Goal: Transaction & Acquisition: Purchase product/service

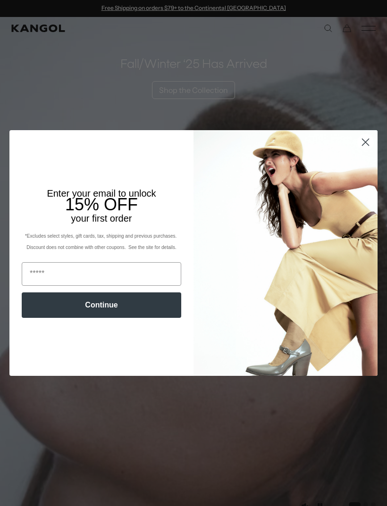
click at [368, 143] on circle "Close dialog" at bounding box center [366, 142] width 16 height 16
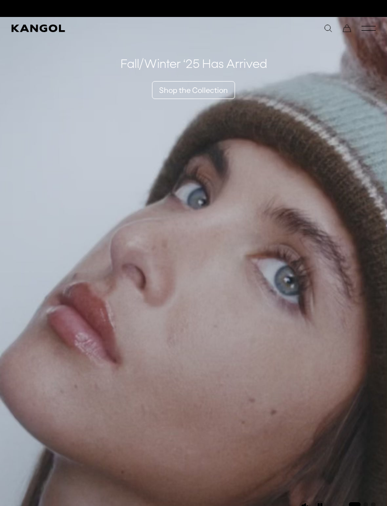
click at [371, 31] on rect "Mobile Menu" at bounding box center [368, 30] width 14 height 0
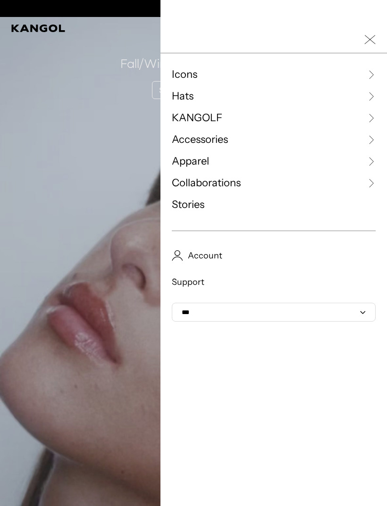
scroll to position [0, 194]
click at [252, 94] on link "Hats" at bounding box center [274, 96] width 204 height 14
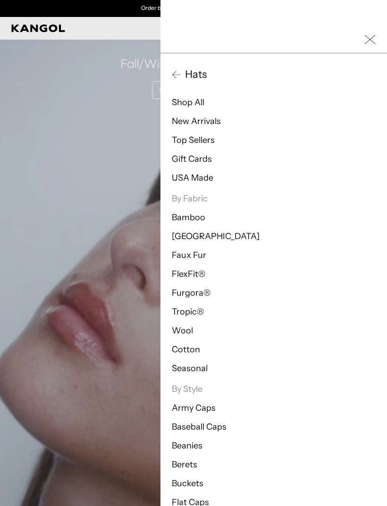
click at [189, 72] on span "Hats" at bounding box center [193, 74] width 25 height 14
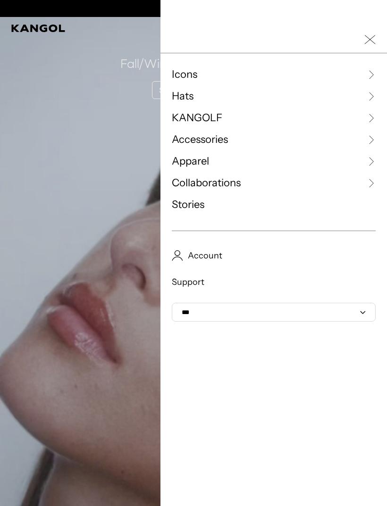
scroll to position [0, 0]
click at [228, 141] on span "Accessories" at bounding box center [200, 140] width 56 height 14
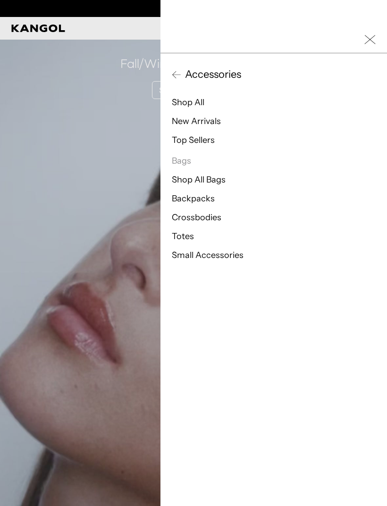
click at [232, 102] on li "Shop All" at bounding box center [274, 102] width 204 height 11
click at [210, 111] on ul "Shop All New Arrivals Top Sellers" at bounding box center [274, 121] width 204 height 49
click at [214, 100] on li "Shop All" at bounding box center [274, 102] width 204 height 11
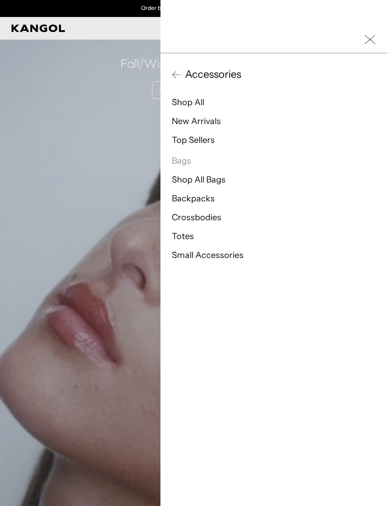
click at [209, 102] on li "Shop All" at bounding box center [274, 102] width 204 height 11
click at [191, 99] on link "Shop All" at bounding box center [188, 102] width 33 height 10
click at [381, 36] on div at bounding box center [273, 39] width 226 height 27
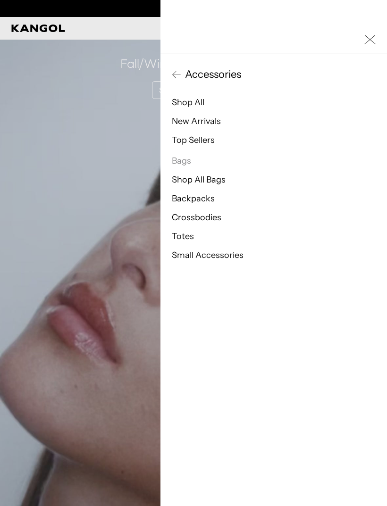
scroll to position [0, 194]
click at [172, 75] on icon at bounding box center [176, 74] width 9 height 9
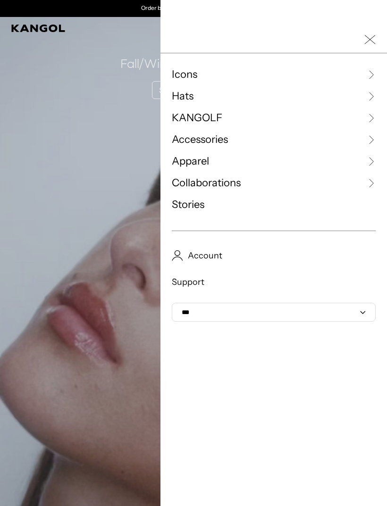
click at [258, 185] on link "Collaborations" at bounding box center [274, 183] width 204 height 14
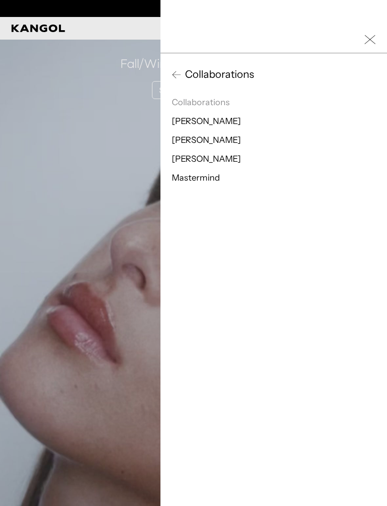
scroll to position [0, 0]
click at [232, 120] on li "[PERSON_NAME]" at bounding box center [274, 121] width 204 height 11
click at [173, 80] on button "Collaborations" at bounding box center [274, 74] width 204 height 14
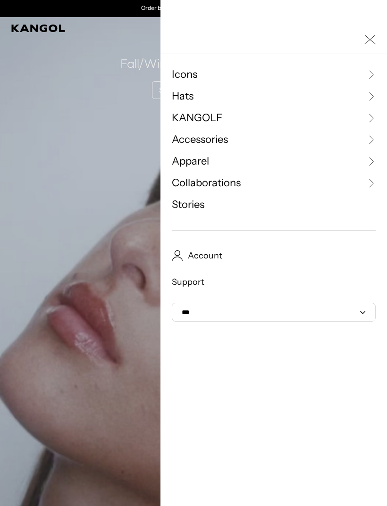
click at [201, 96] on link "Hats" at bounding box center [274, 96] width 204 height 14
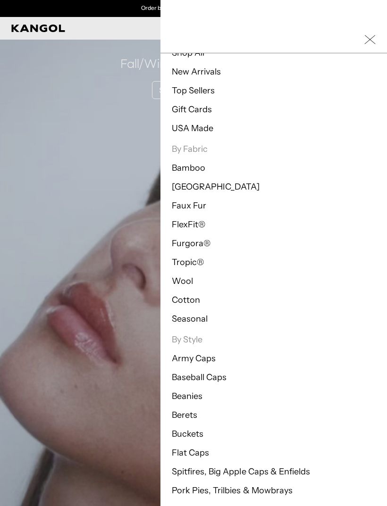
click at [374, 45] on icon "Close Mobile Nav" at bounding box center [369, 39] width 11 height 11
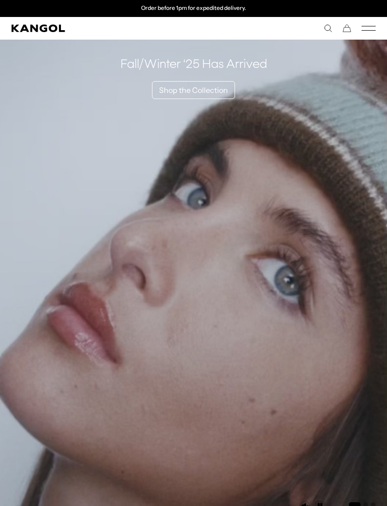
click at [326, 24] on icon "Search here" at bounding box center [328, 28] width 8 height 8
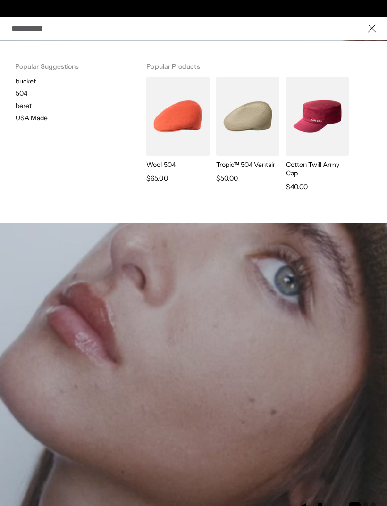
scroll to position [0, 0]
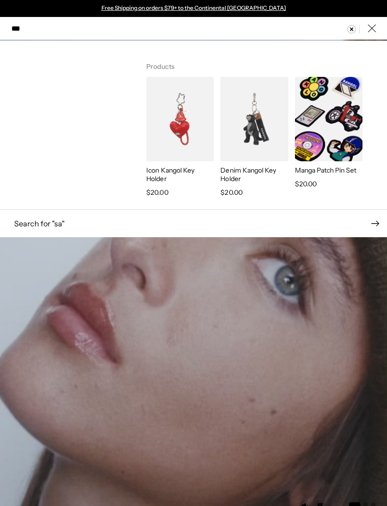
type input "****"
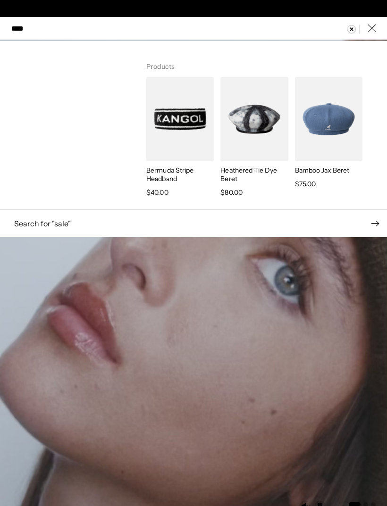
scroll to position [0, 194]
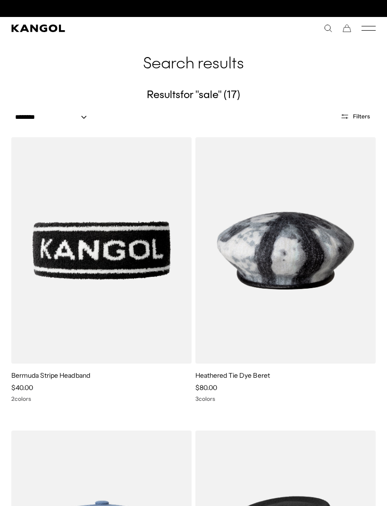
scroll to position [0, 194]
click at [328, 30] on icon "Search here" at bounding box center [328, 28] width 8 height 8
click at [372, 28] on use "Close" at bounding box center [372, 29] width 8 height 8
click at [26, 28] on icon "Kangol" at bounding box center [37, 29] width 53 height 8
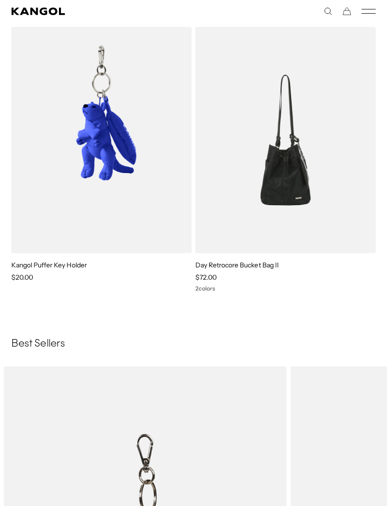
scroll to position [2210, 0]
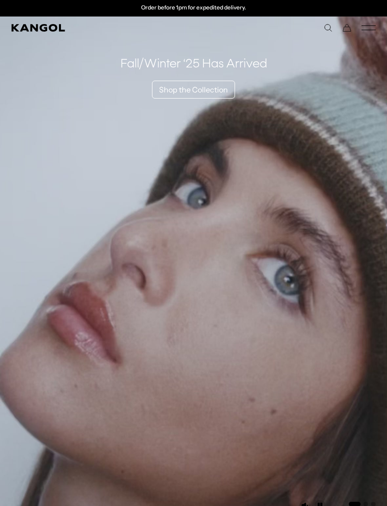
scroll to position [1, 0]
click at [345, 31] on icon "Cart" at bounding box center [347, 27] width 8 height 8
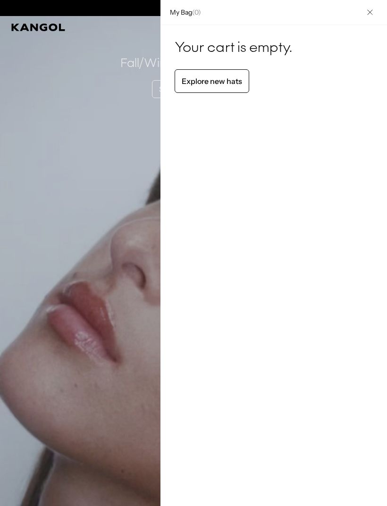
scroll to position [0, 0]
click at [115, 231] on div at bounding box center [193, 253] width 387 height 506
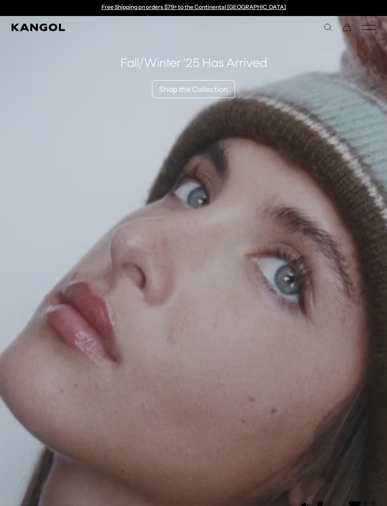
click at [318, 25] on div "Search here USD USD EUR" at bounding box center [284, 27] width 182 height 8
click at [325, 31] on icon "Search here" at bounding box center [328, 27] width 8 height 8
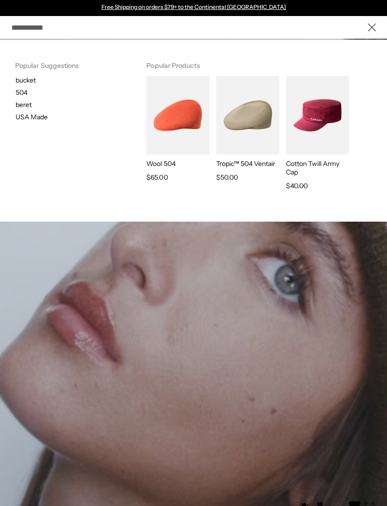
scroll to position [0, 0]
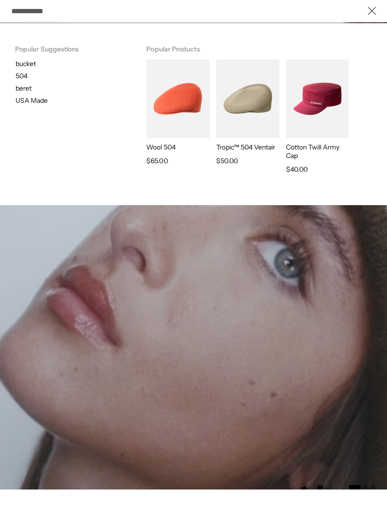
click at [371, 24] on icon "Close" at bounding box center [372, 28] width 8 height 8
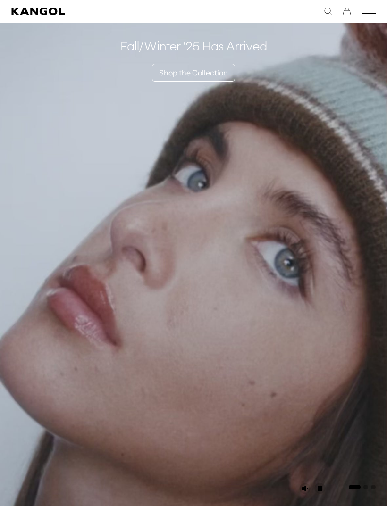
click at [366, 10] on icon "Mobile Menu" at bounding box center [368, 11] width 14 height 8
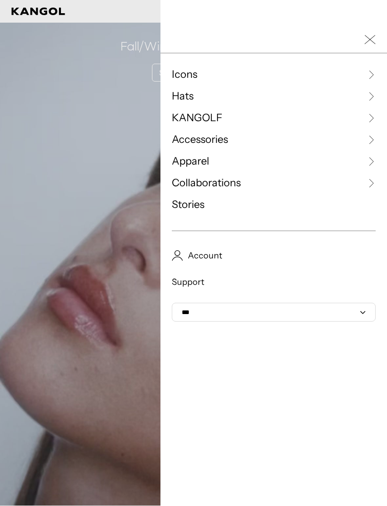
scroll to position [0, 0]
click at [372, 72] on icon at bounding box center [370, 74] width 9 height 9
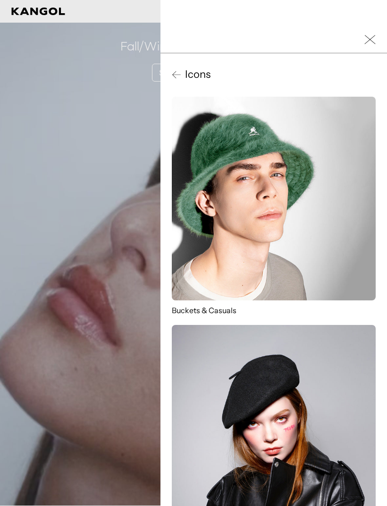
click at [365, 69] on button "Icons" at bounding box center [274, 74] width 204 height 14
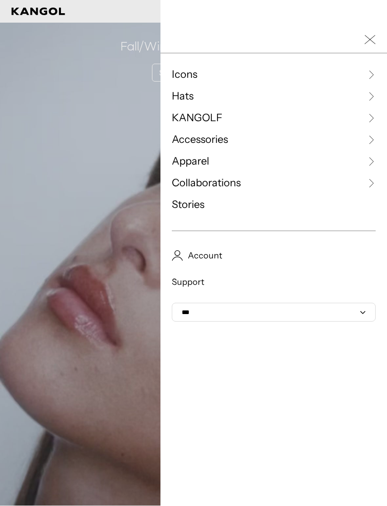
scroll to position [0, 194]
click at [373, 69] on link "Icons" at bounding box center [274, 74] width 204 height 14
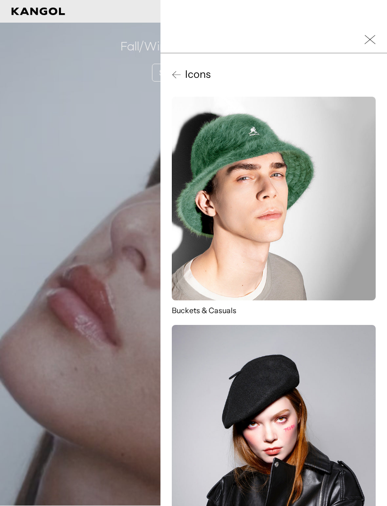
scroll to position [0, 0]
click at [343, 170] on img at bounding box center [274, 199] width 204 height 204
click at [345, 193] on img at bounding box center [274, 199] width 204 height 204
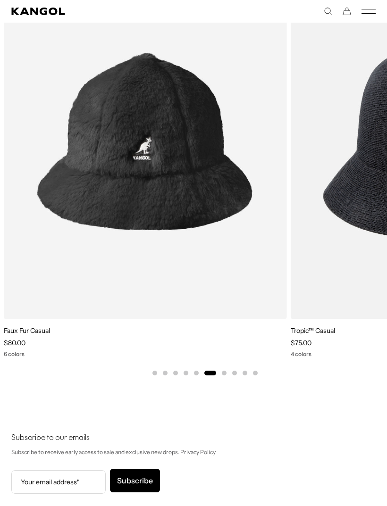
scroll to position [0, 194]
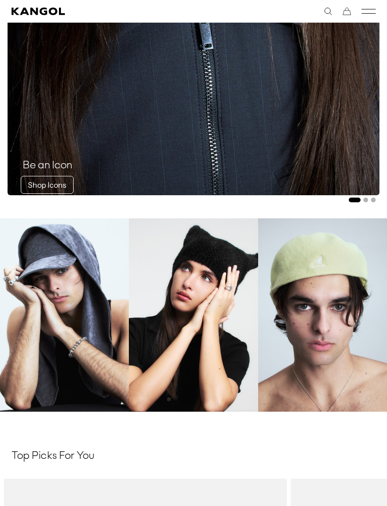
scroll to position [1610, 0]
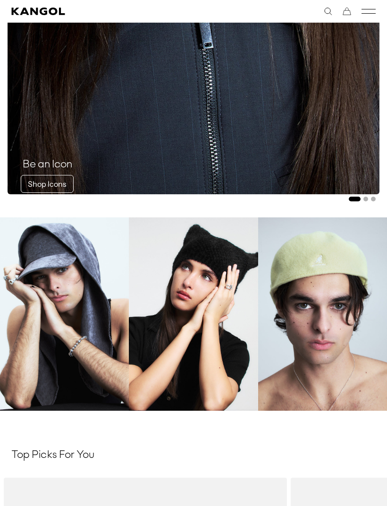
click at [233, 282] on link "Beanies" at bounding box center [193, 313] width 129 height 193
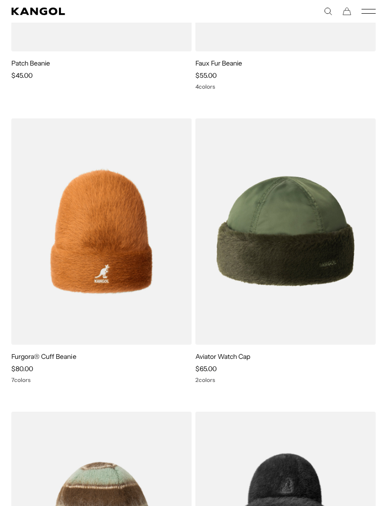
scroll to position [1718, 0]
